Goal: Communication & Community: Answer question/provide support

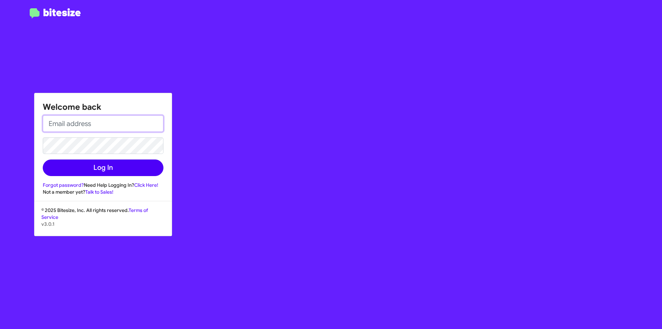
type input "[EMAIL_ADDRESS][DOMAIN_NAME]"
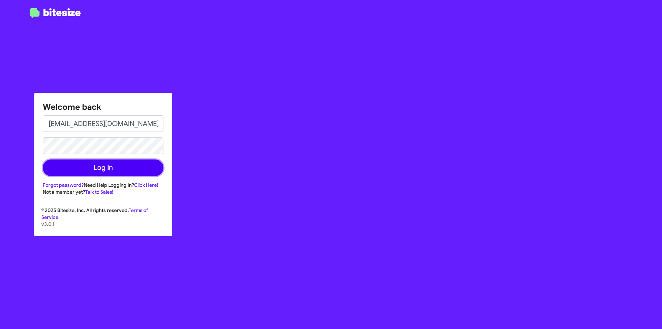
click at [108, 172] on button "Log In" at bounding box center [103, 167] width 121 height 17
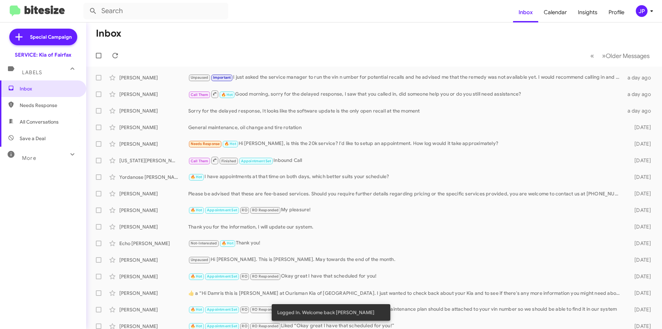
click at [44, 106] on span "Needs Response" at bounding box center [49, 105] width 59 height 7
type input "in:needs-response"
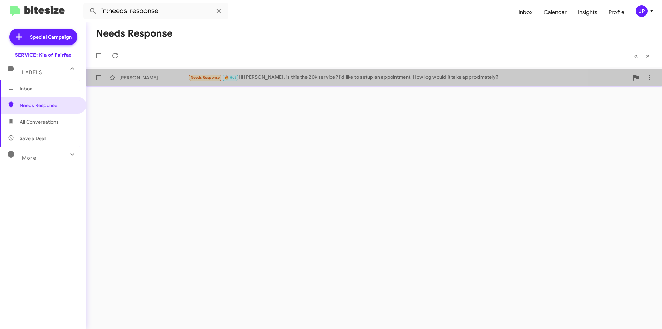
click at [319, 70] on span "[PERSON_NAME] Needs Response 🔥 Hot Hi [PERSON_NAME], is this the 20k service? I…" at bounding box center [374, 77] width 576 height 17
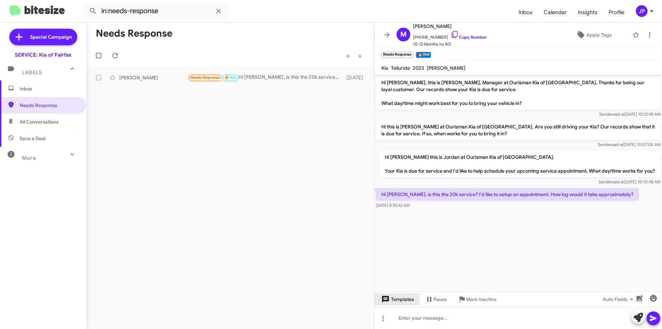
click at [397, 296] on span "Templates" at bounding box center [397, 299] width 34 height 12
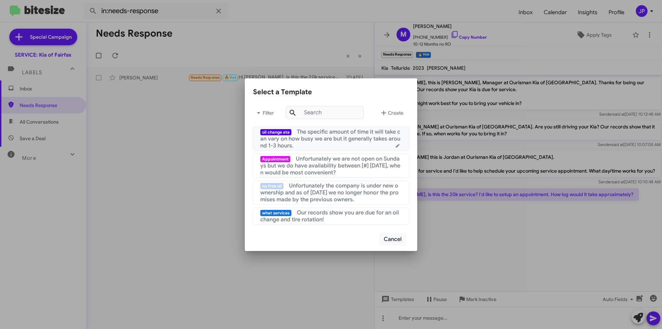
click at [365, 149] on mat-list-item "oil change eta The specific amount of time it will take can vary on how busy we…" at bounding box center [331, 139] width 156 height 24
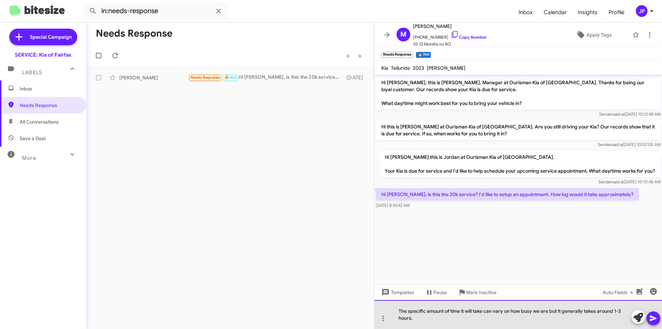
drag, startPoint x: 622, startPoint y: 310, endPoint x: 616, endPoint y: 311, distance: 6.6
click at [616, 311] on div "The specific amount of time it will take can vary on how busy we are but it gen…" at bounding box center [517, 314] width 287 height 29
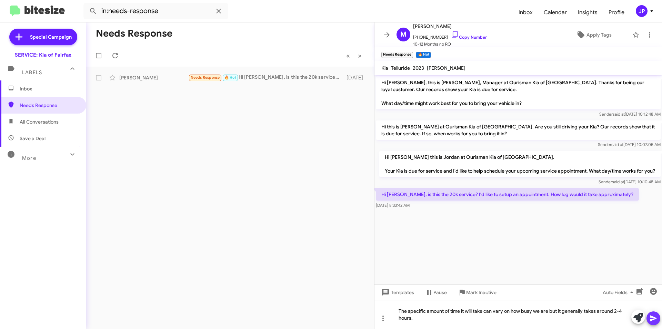
click at [654, 321] on icon at bounding box center [653, 318] width 8 height 8
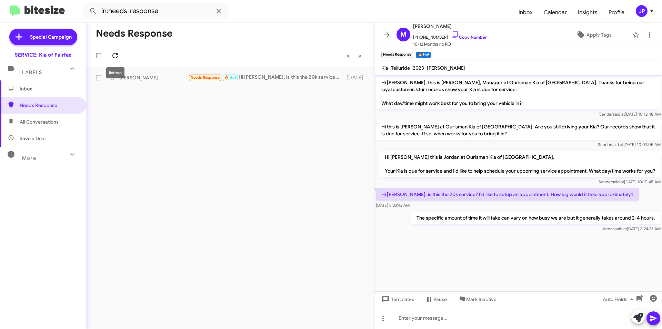
click at [112, 56] on icon at bounding box center [115, 55] width 8 height 8
